Goal: Task Accomplishment & Management: Manage account settings

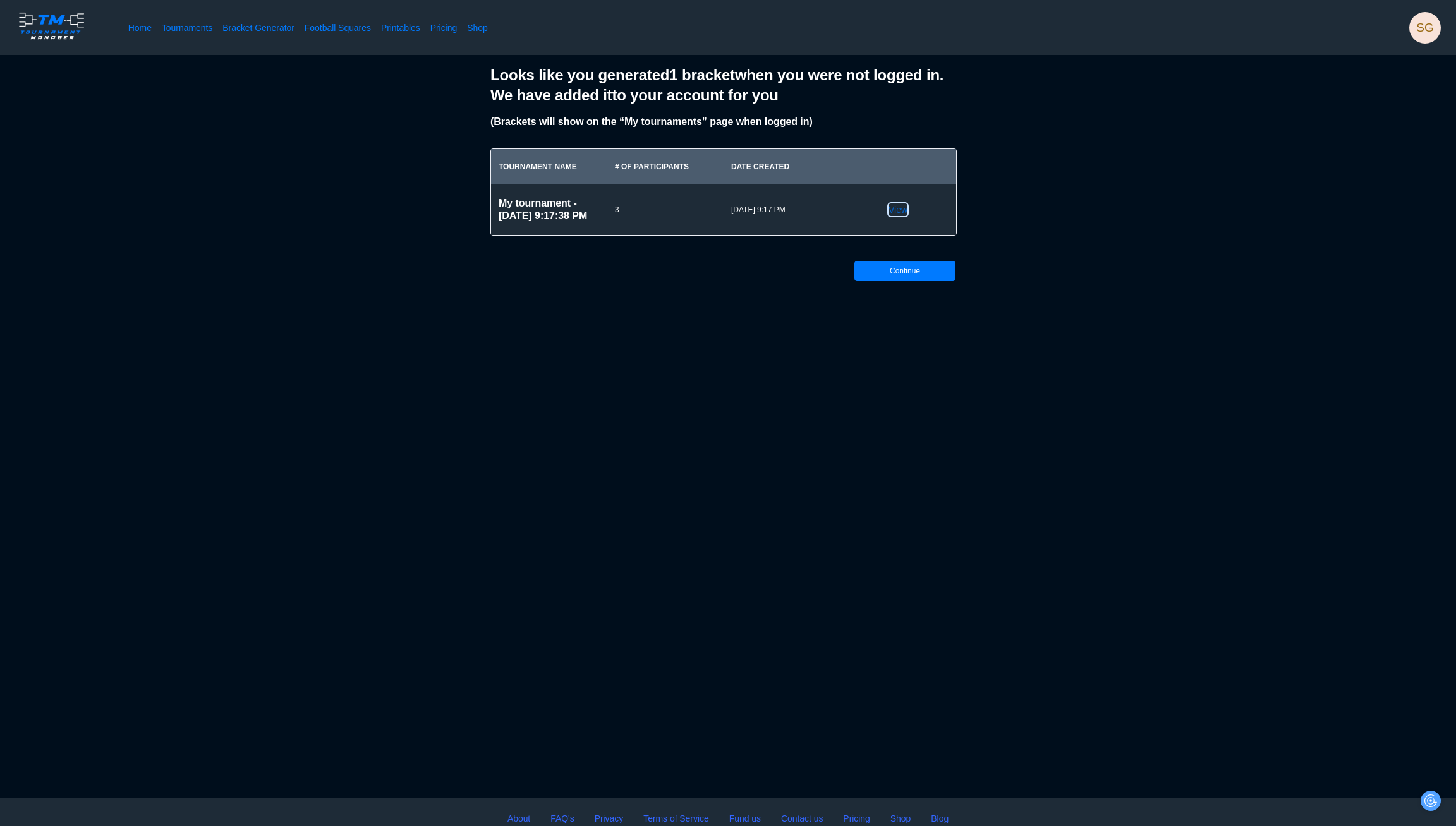
click at [898, 207] on link "View" at bounding box center [898, 210] width 19 height 12
click at [866, 272] on button "Continue" at bounding box center [905, 270] width 101 height 20
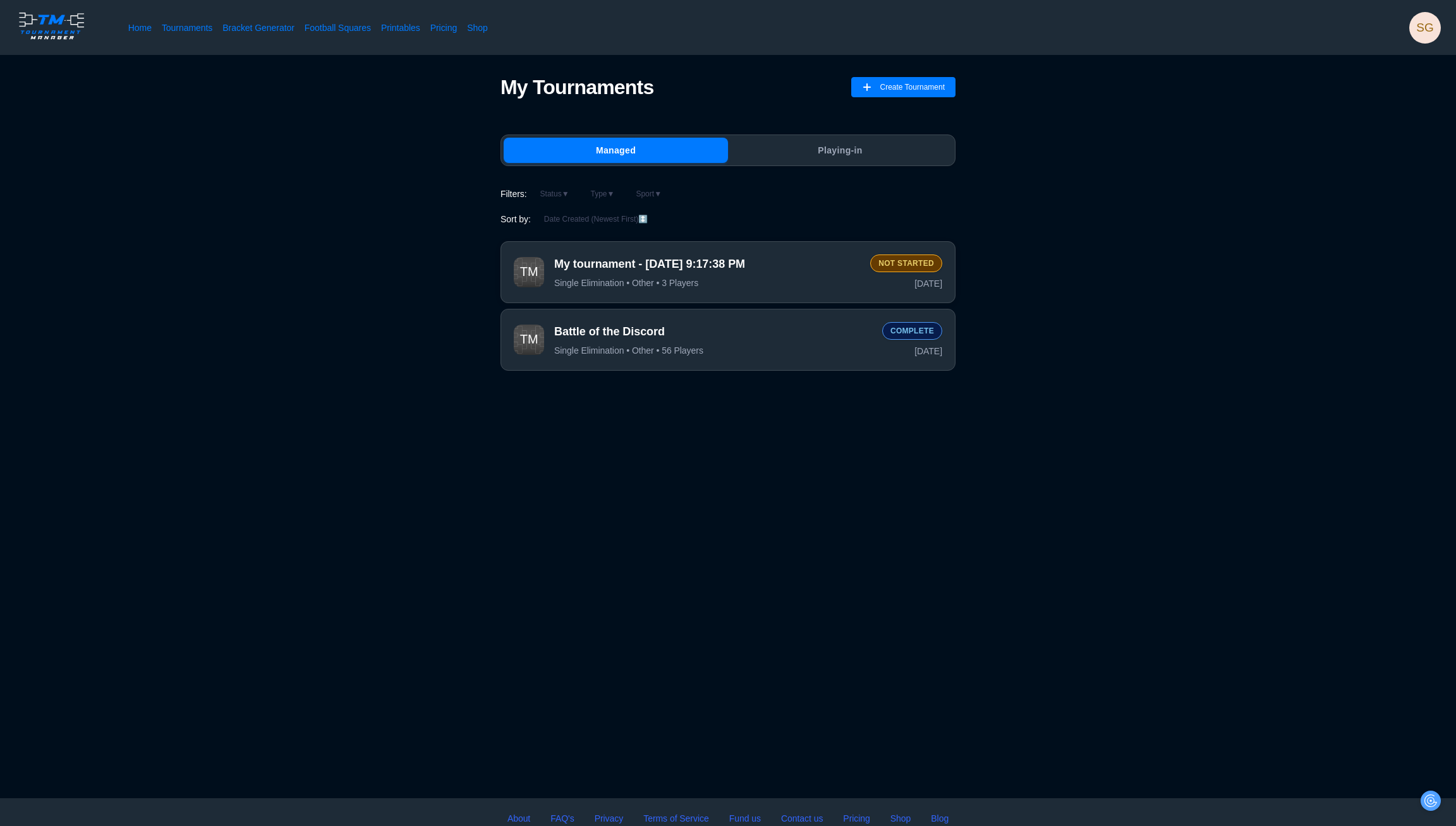
click at [775, 262] on span "My tournament - [DATE] 9:17:38 PM" at bounding box center [707, 264] width 305 height 16
